Goal: Information Seeking & Learning: Compare options

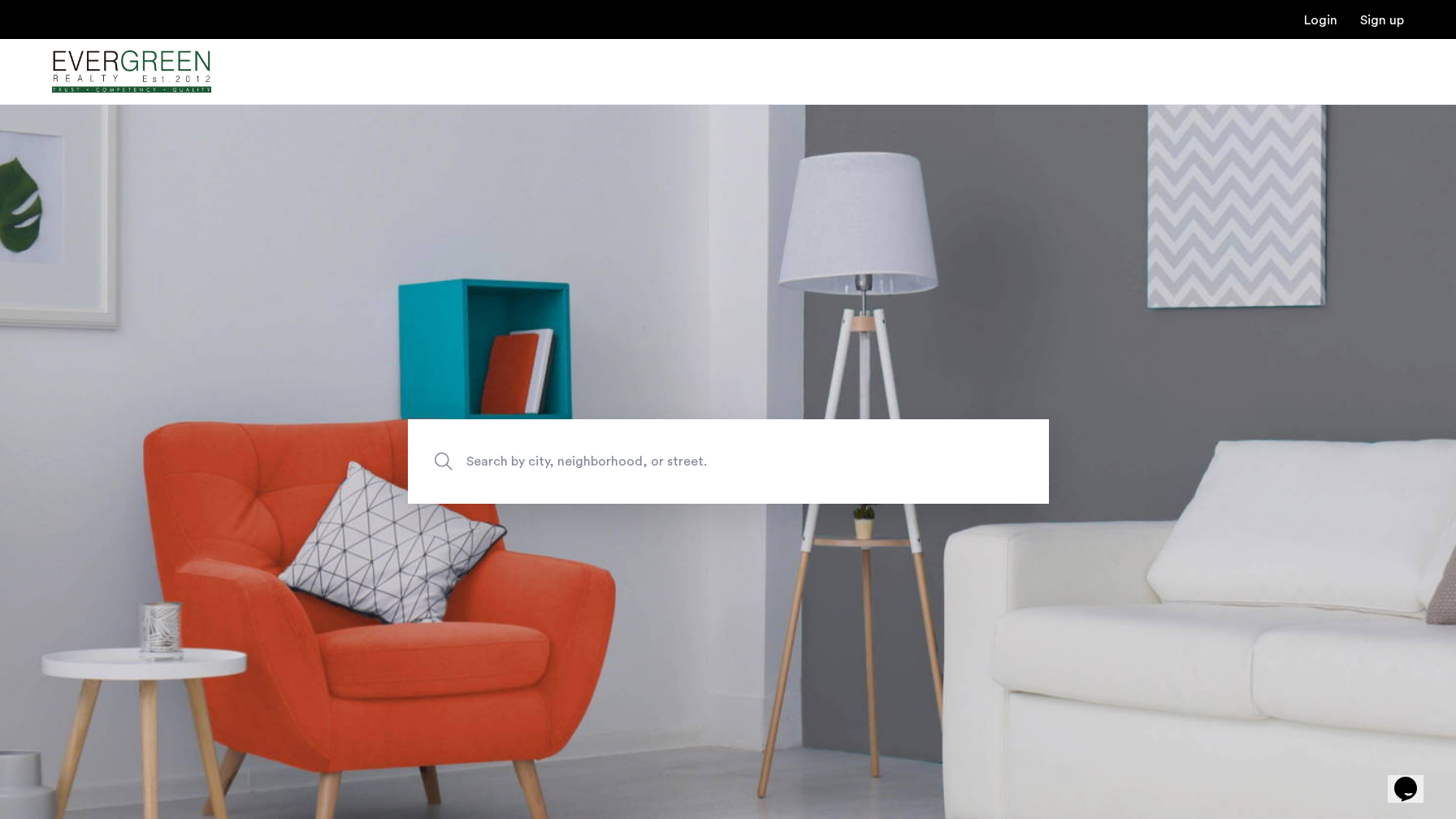
click at [502, 462] on span "Search by city, neighborhood, or street." at bounding box center [690, 462] width 448 height 22
click at [502, 462] on input "Search by city, neighborhood, or street." at bounding box center [728, 462] width 641 height 85
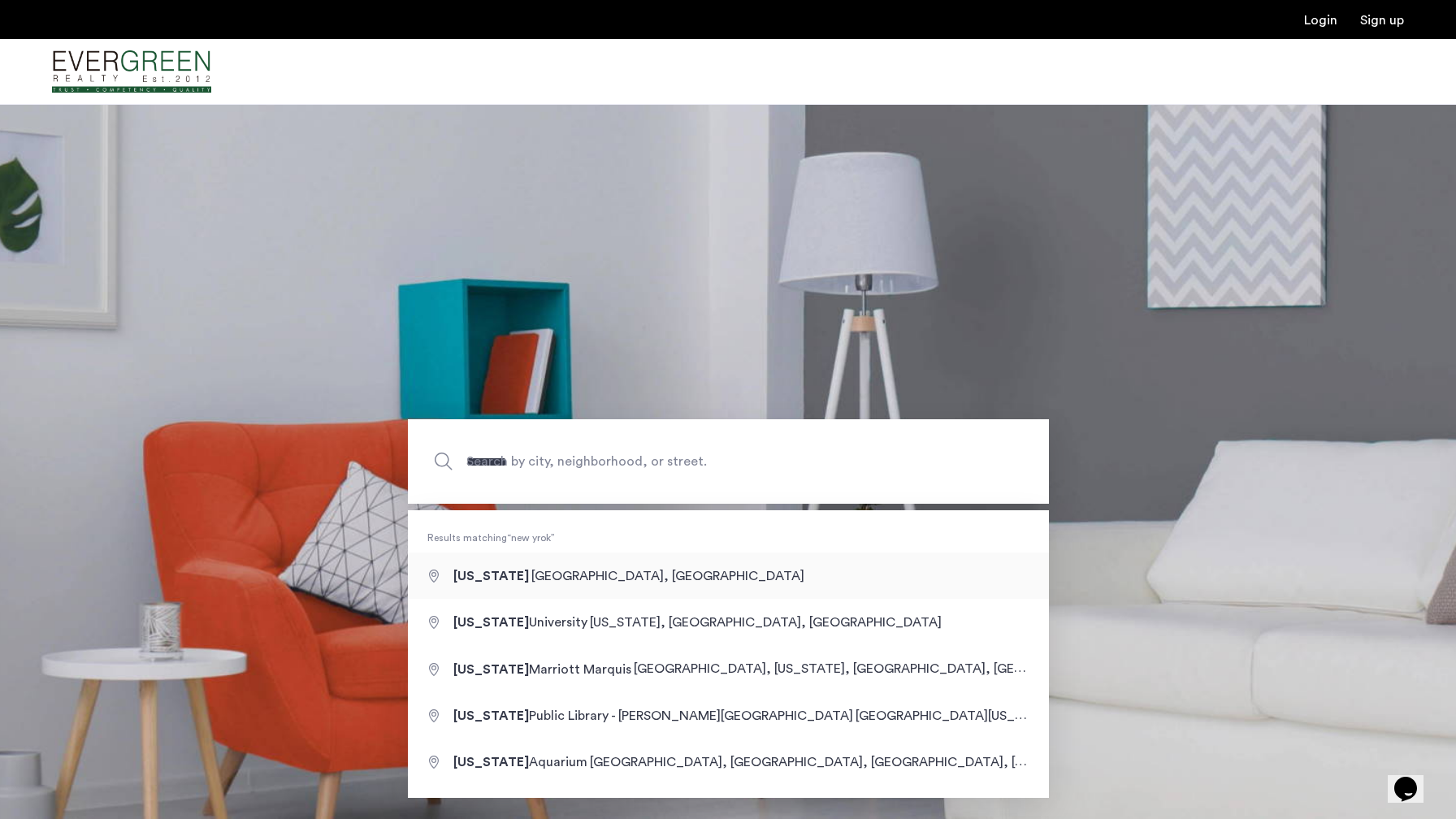
type input "**********"
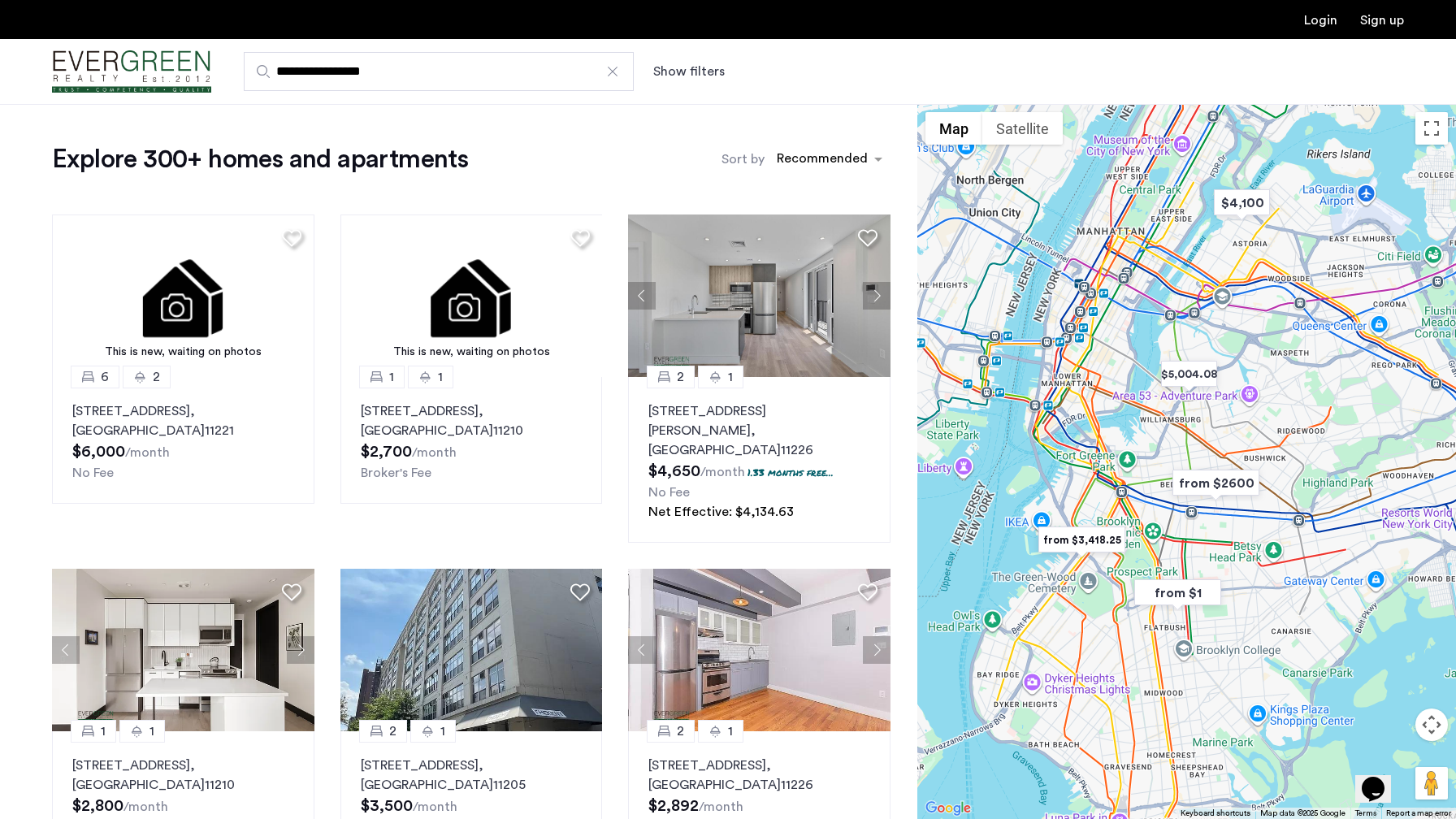
click at [706, 71] on button "Show filters" at bounding box center [689, 72] width 72 height 19
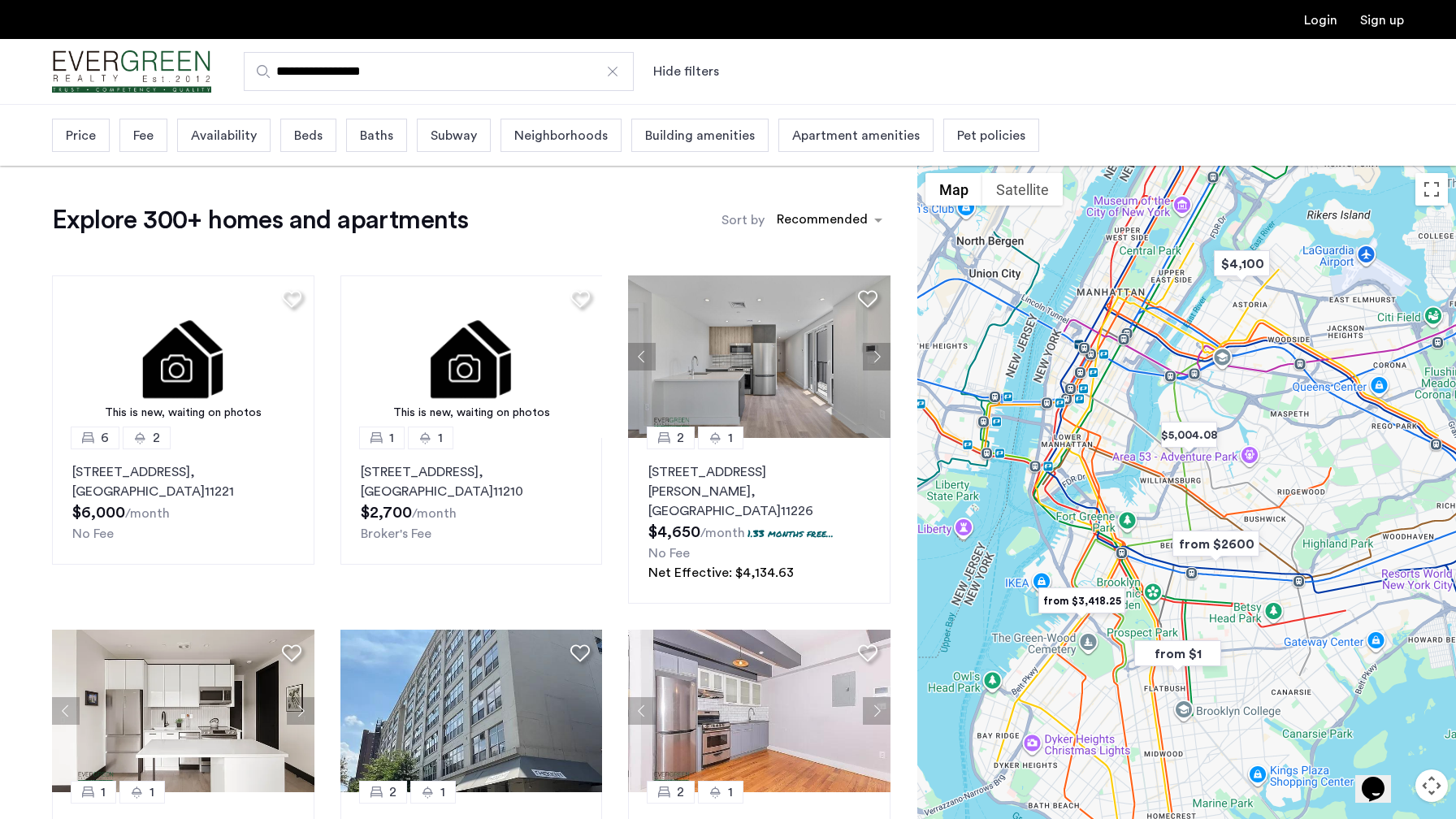
click at [302, 138] on span "Beds" at bounding box center [309, 135] width 28 height 19
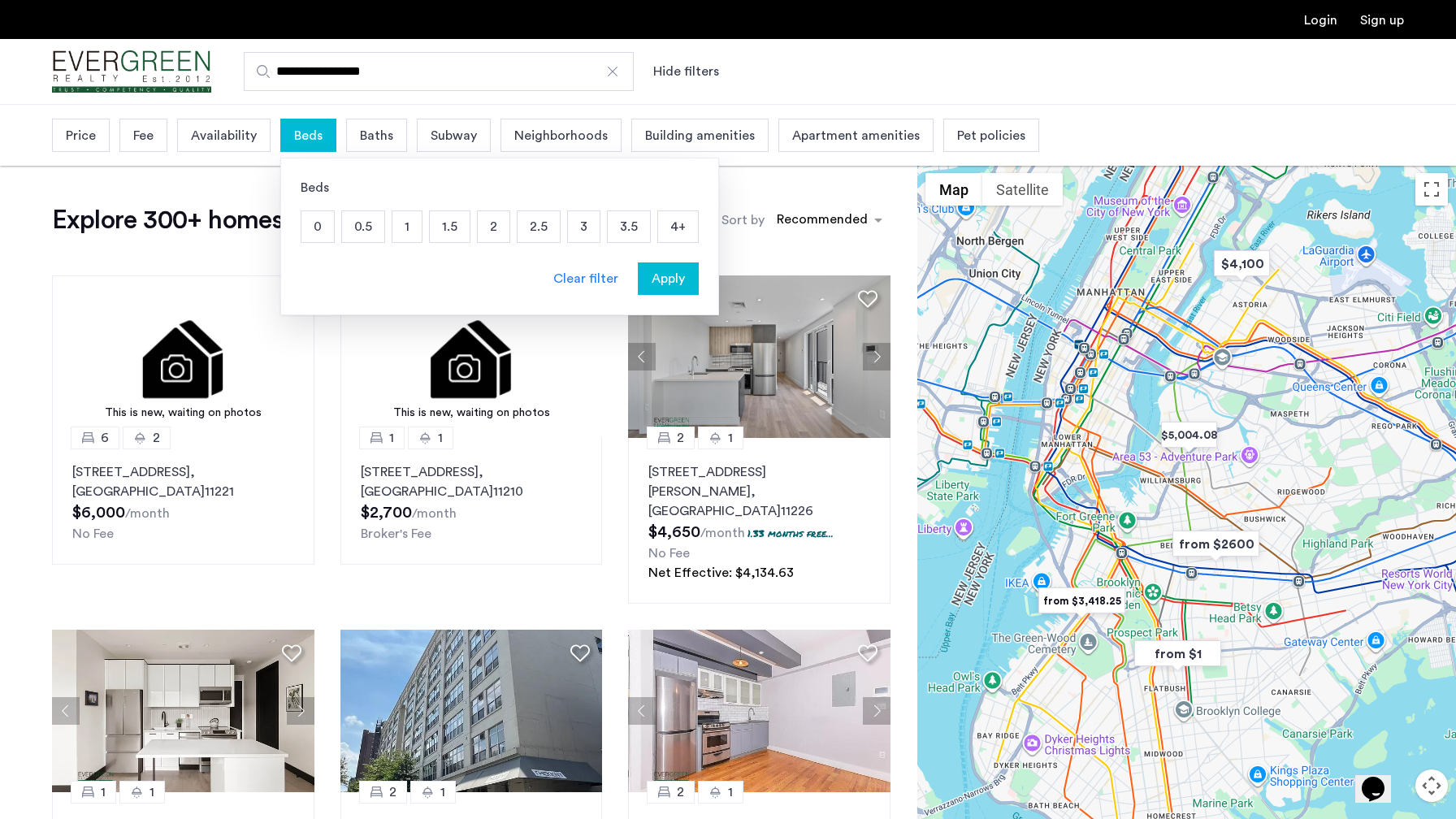
click at [576, 229] on p "3" at bounding box center [584, 226] width 32 height 31
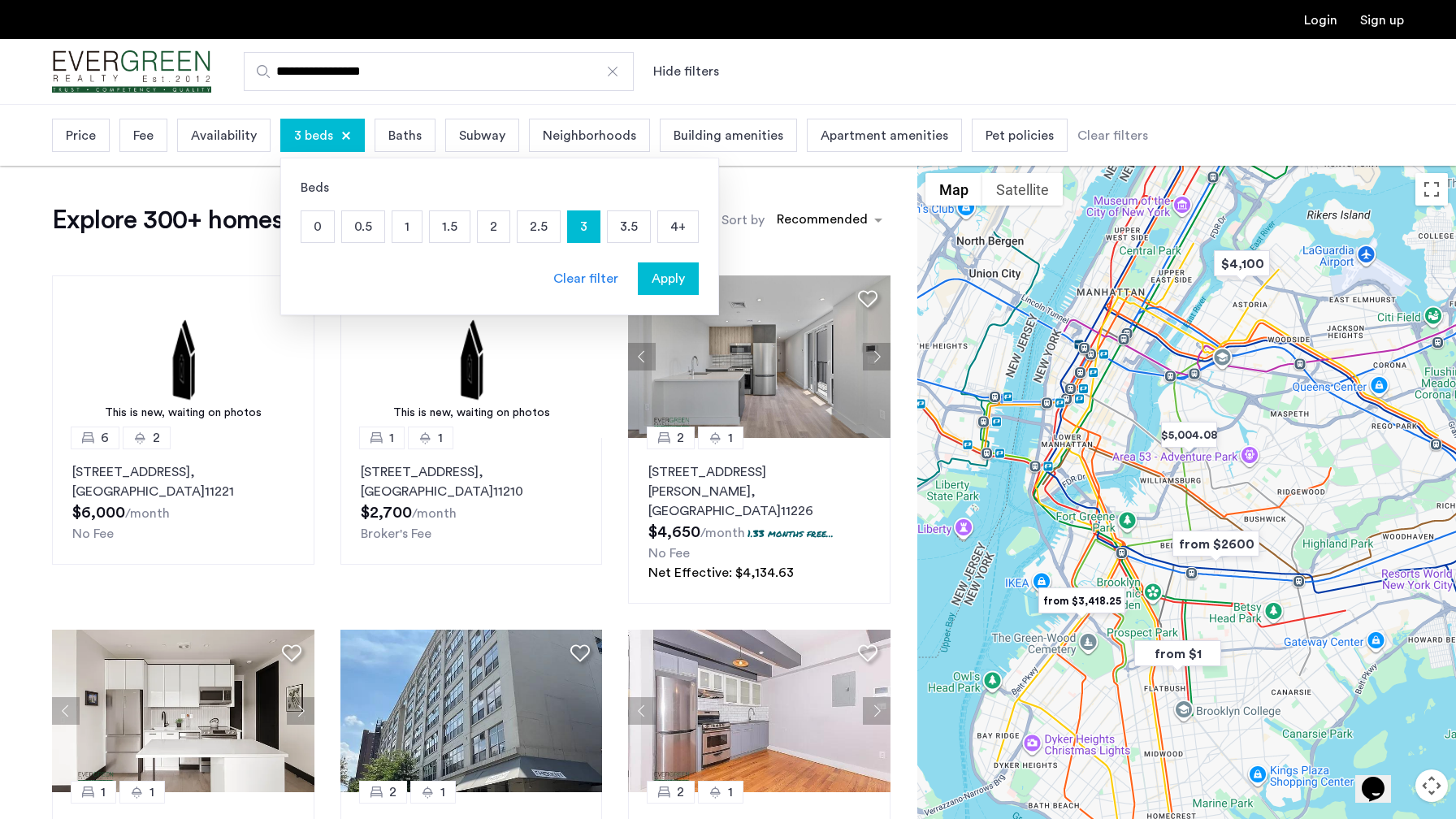
click at [95, 136] on span "Price" at bounding box center [80, 135] width 30 height 19
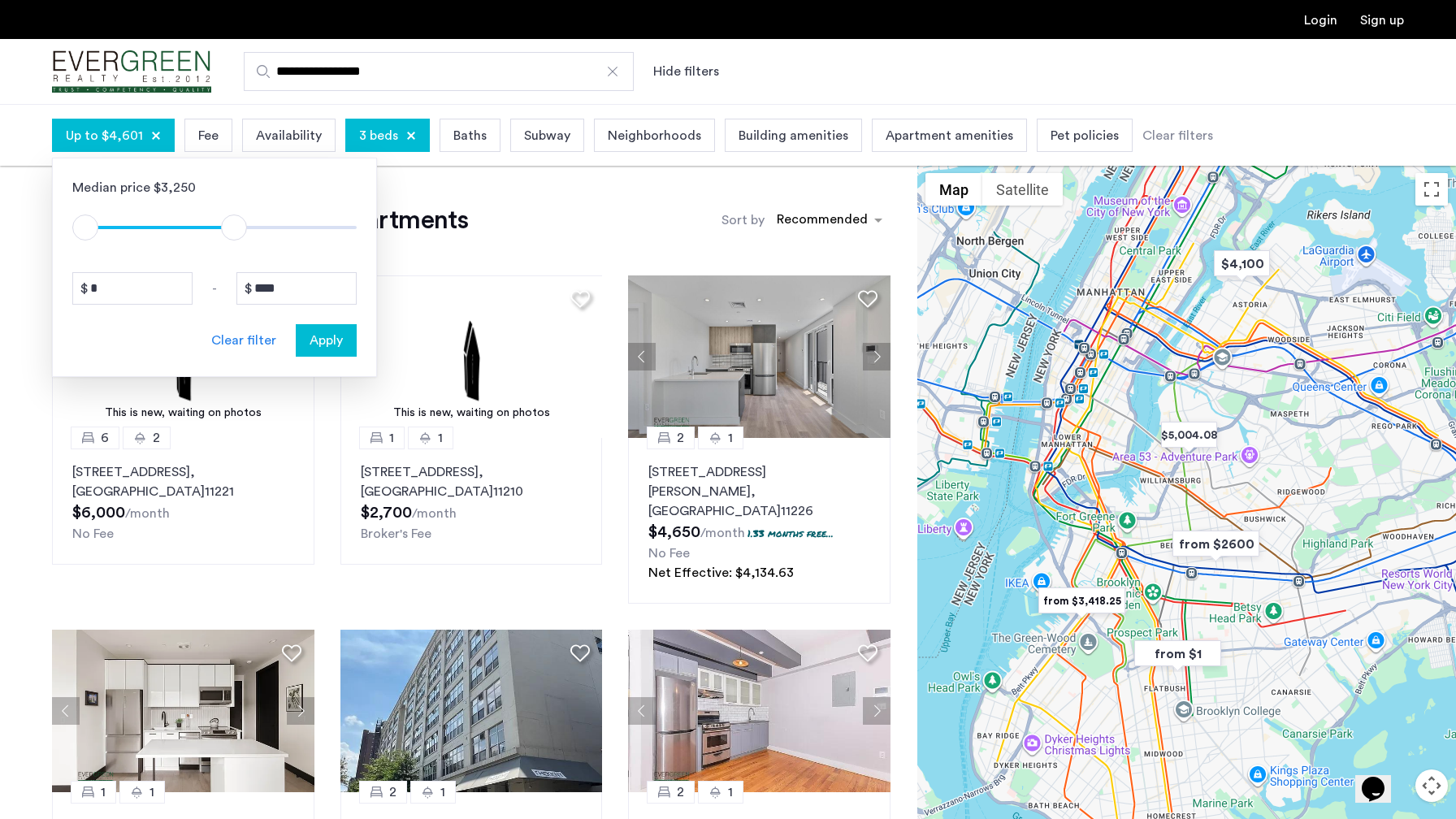
type input "****"
drag, startPoint x: 341, startPoint y: 229, endPoint x: 231, endPoint y: 228, distance: 110.0
click at [231, 228] on span "ngx-slider-max" at bounding box center [230, 227] width 26 height 26
click at [330, 341] on span "Apply" at bounding box center [326, 341] width 34 height 19
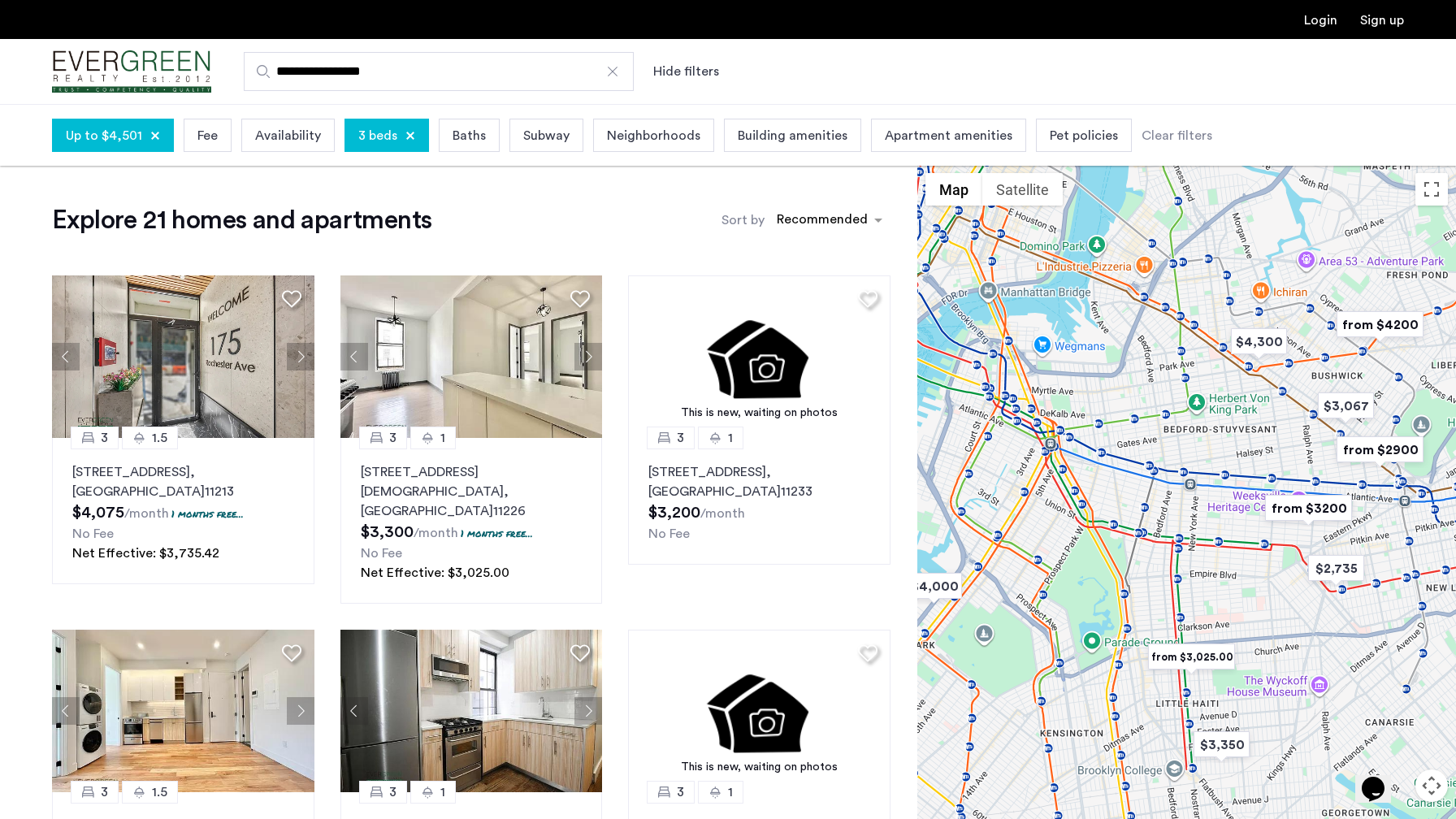
drag, startPoint x: 1148, startPoint y: 518, endPoint x: 1141, endPoint y: 536, distance: 19.3
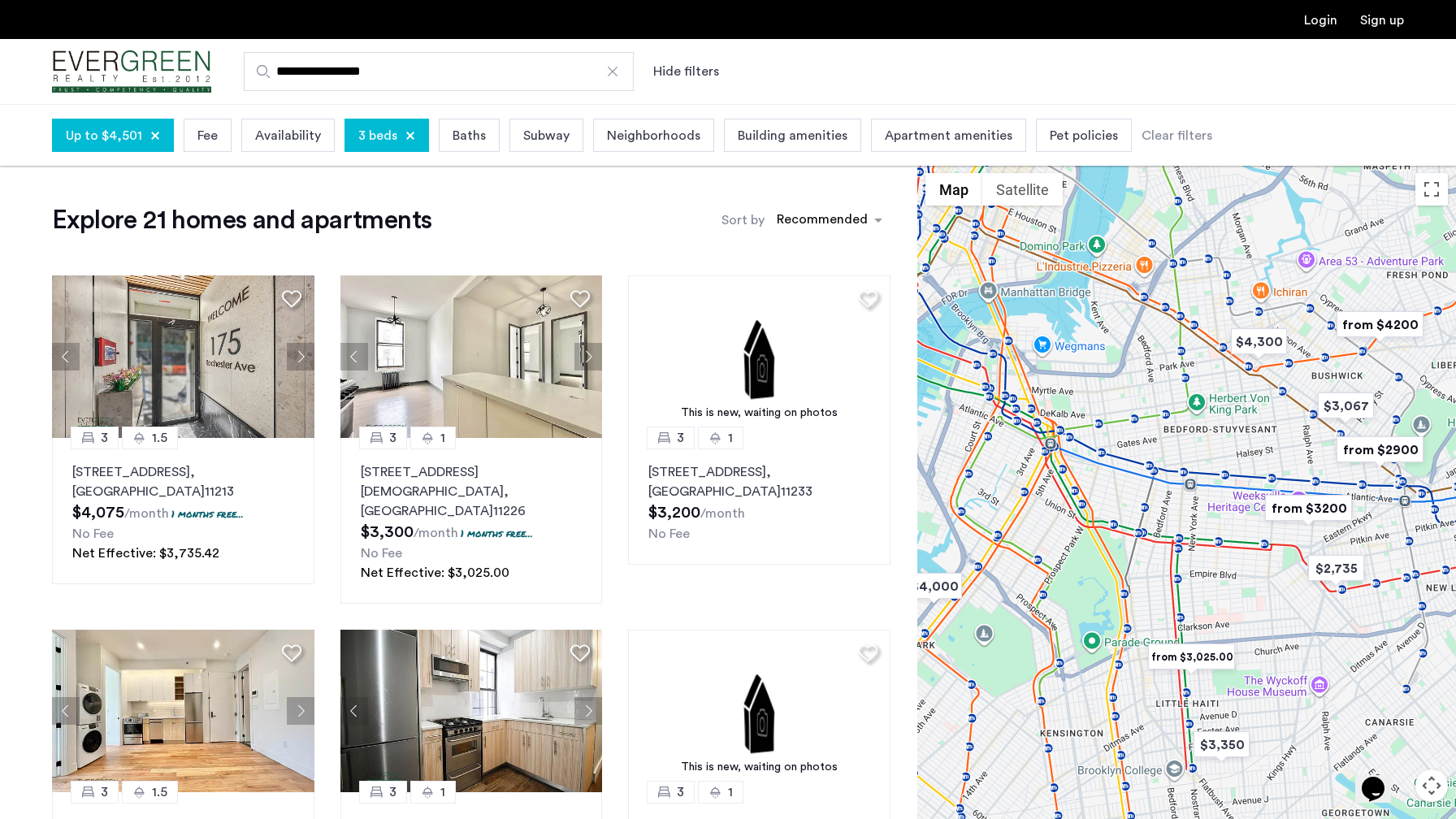
click at [1141, 536] on div at bounding box center [1186, 523] width 539 height 716
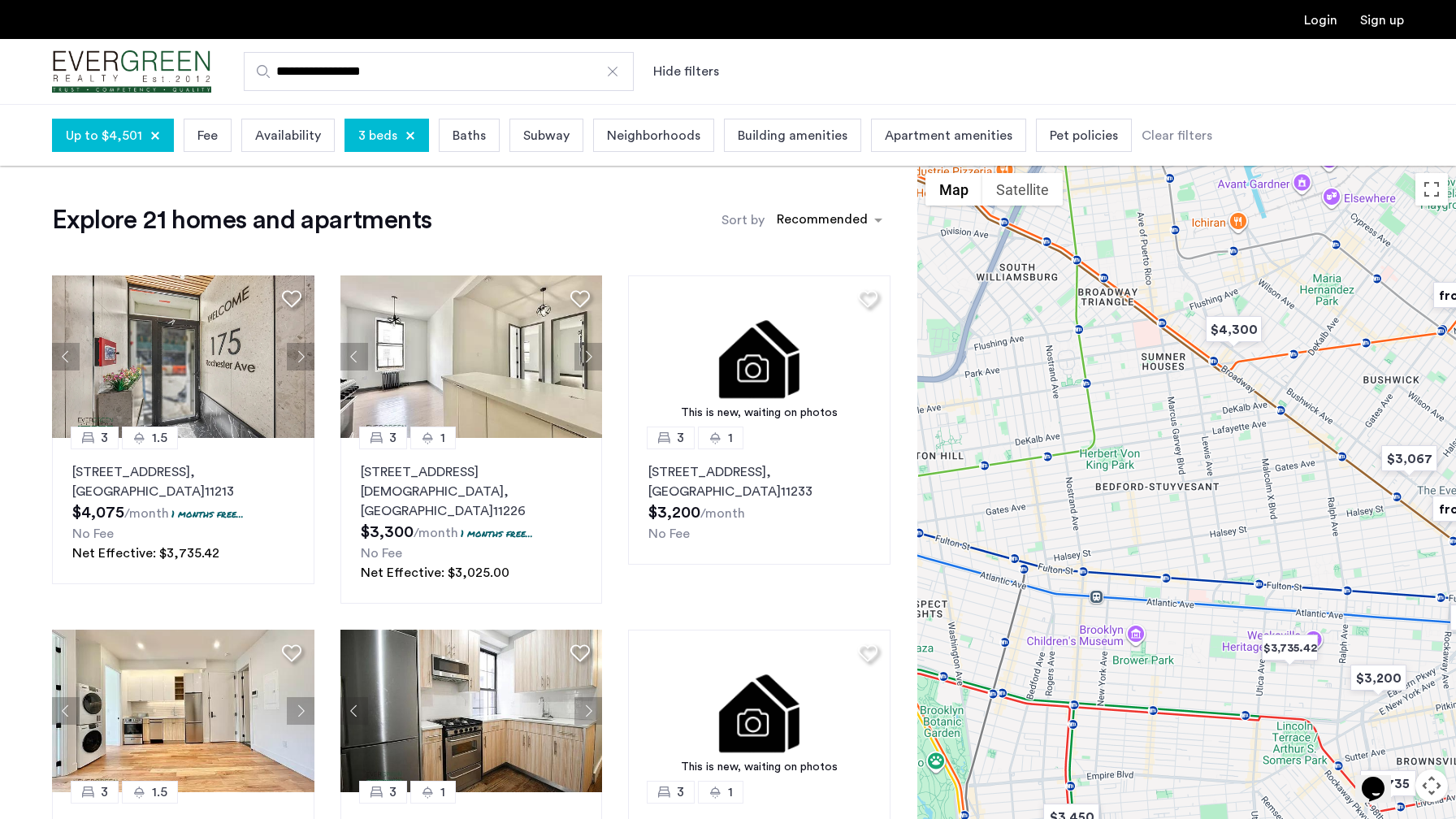
drag, startPoint x: 1206, startPoint y: 432, endPoint x: 1158, endPoint y: 448, distance: 50.6
click at [1158, 448] on div at bounding box center [1186, 523] width 539 height 716
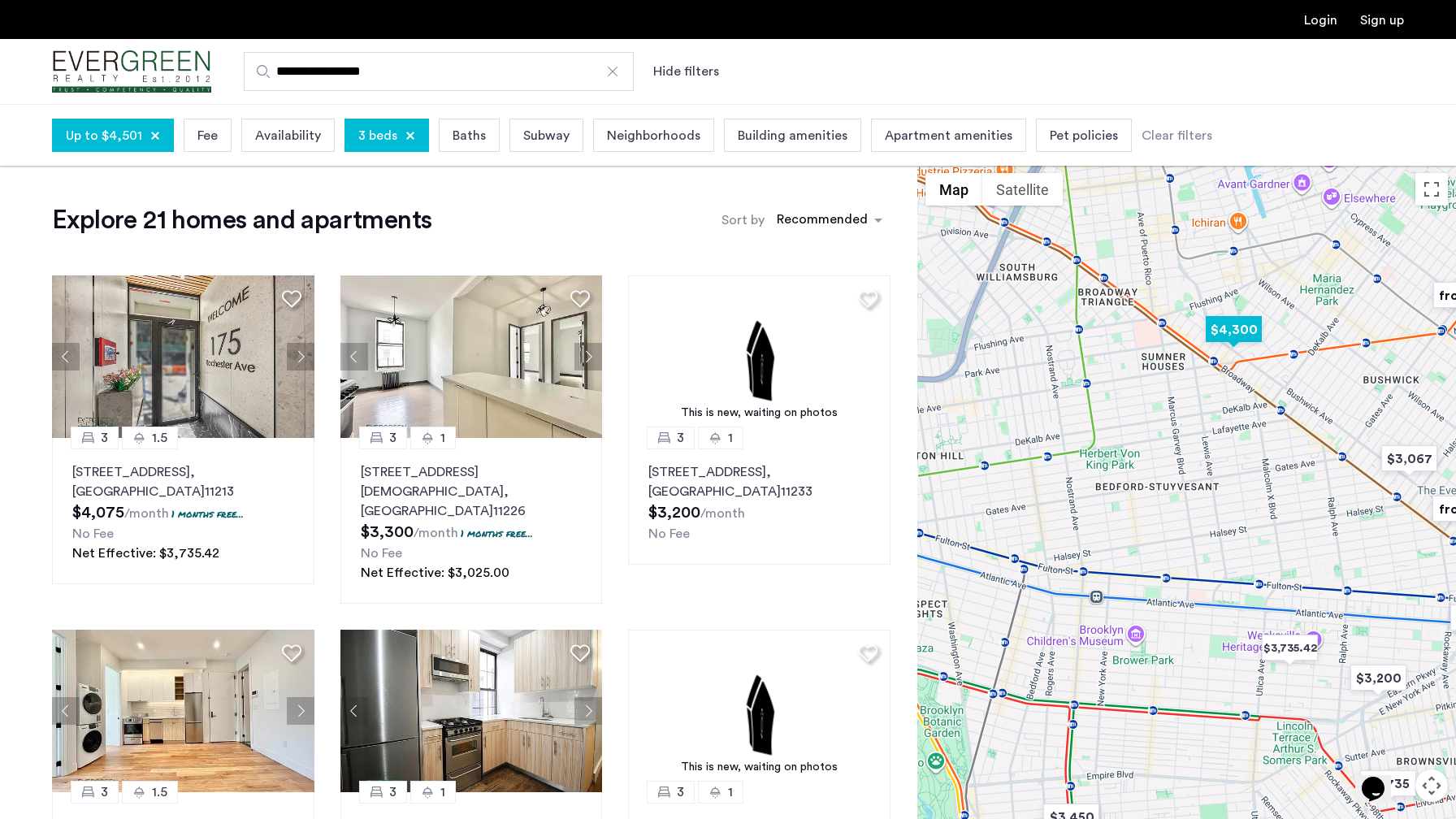
click at [1240, 331] on img "$4,300" at bounding box center [1234, 329] width 69 height 36
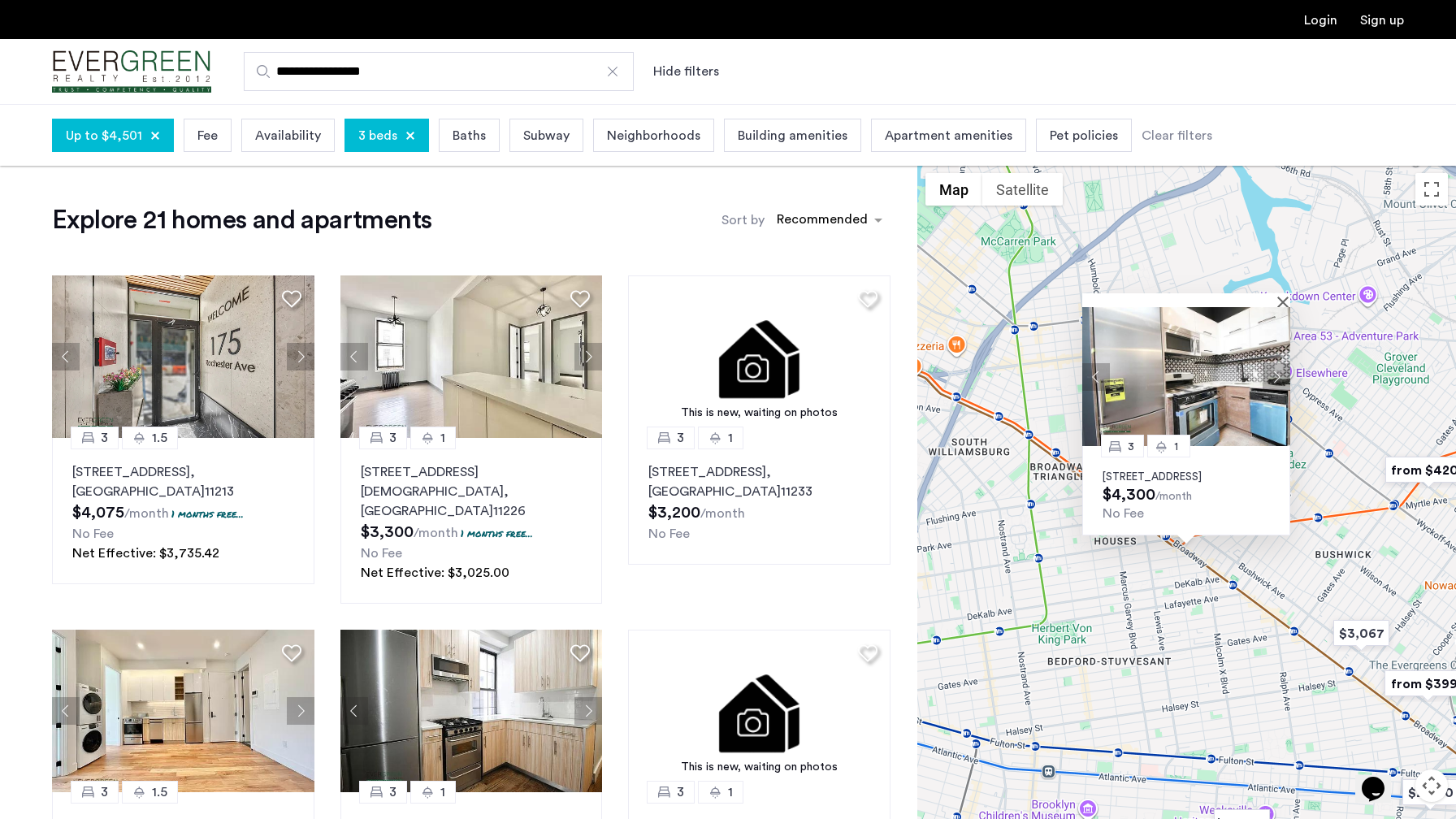
click at [1280, 364] on button "Next apartment" at bounding box center [1276, 377] width 27 height 27
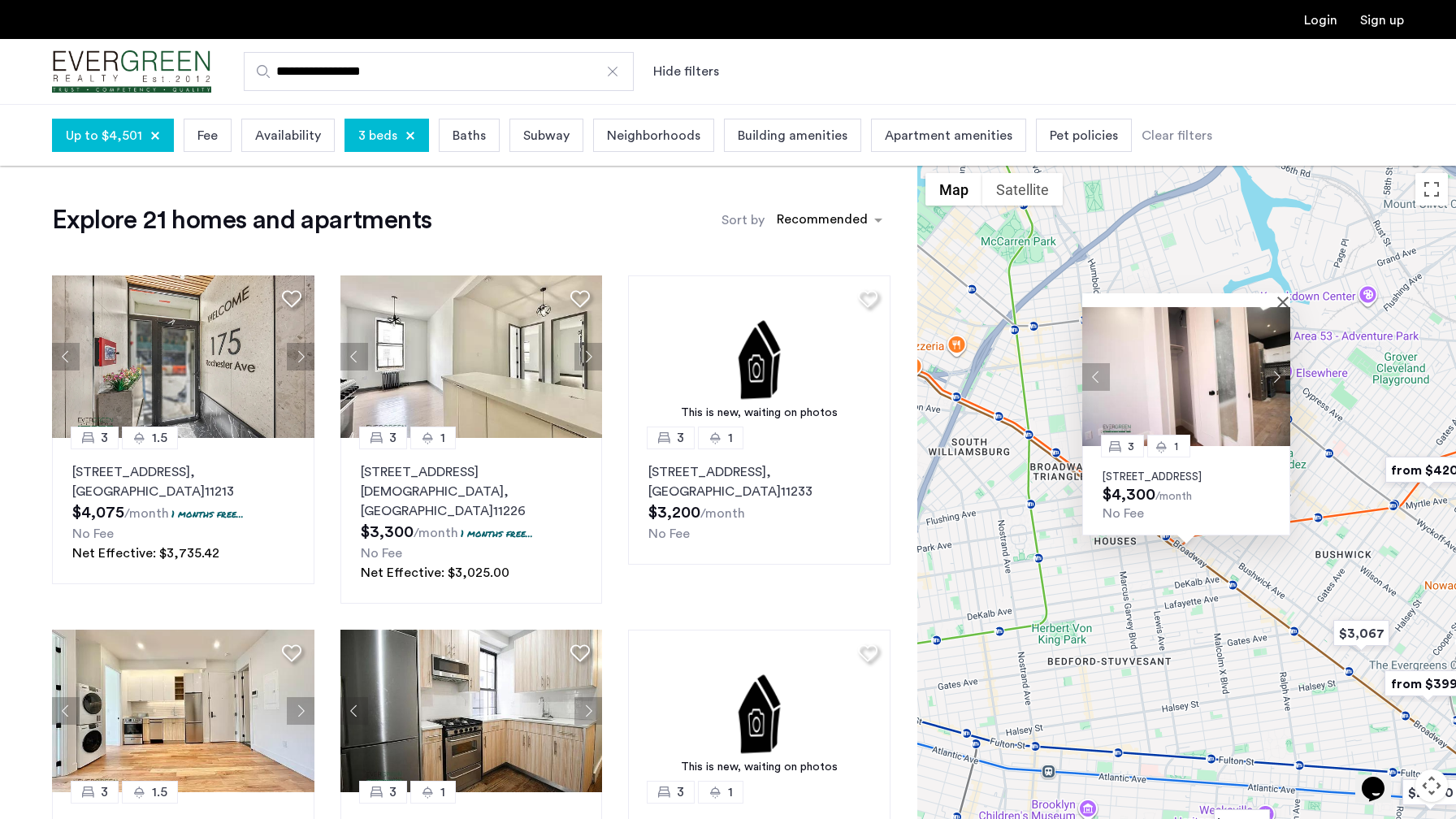
click at [1280, 364] on button "Next apartment" at bounding box center [1276, 377] width 27 height 27
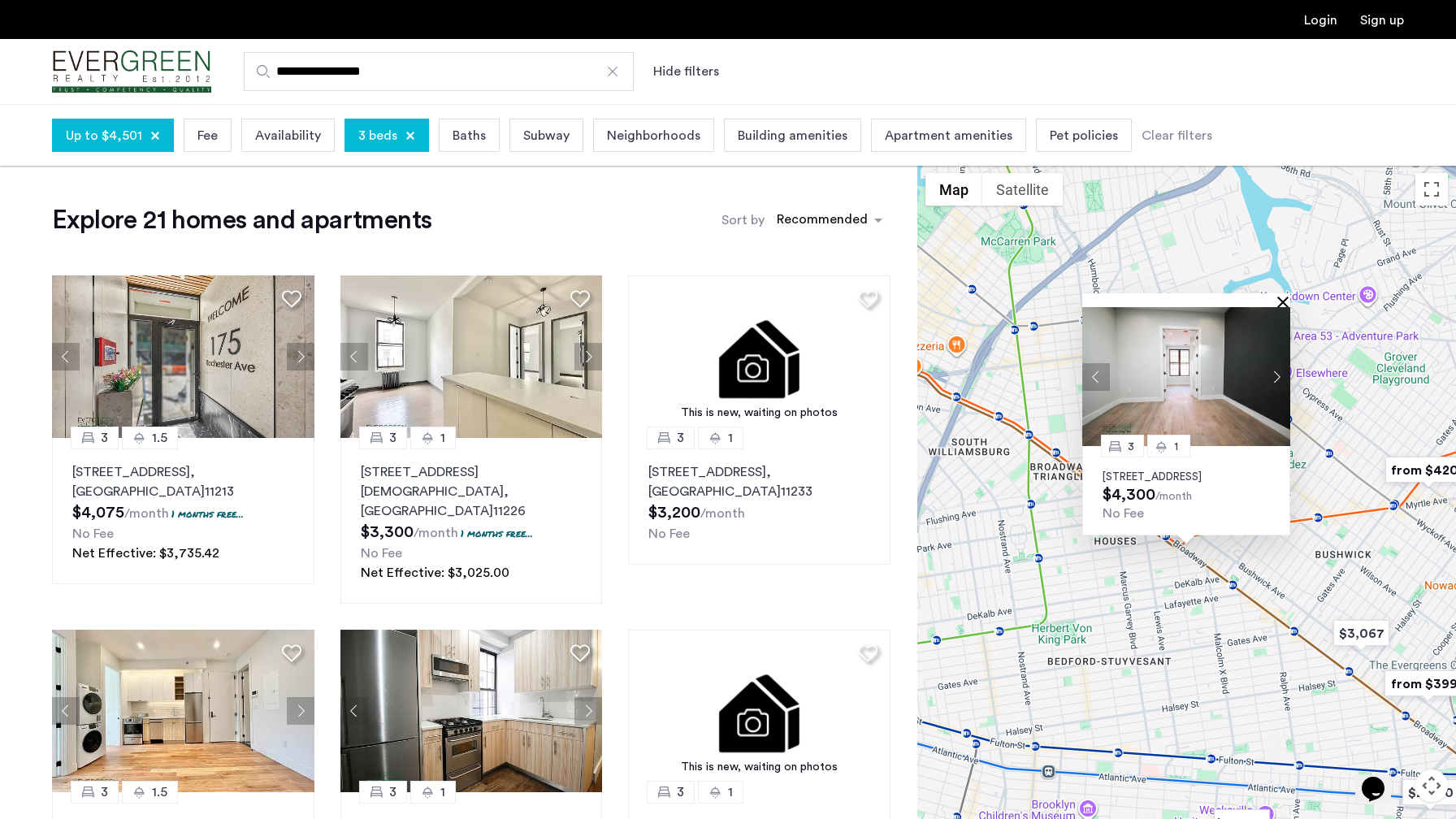
click at [1283, 295] on button "Close" at bounding box center [1286, 301] width 11 height 11
